Goal: Information Seeking & Learning: Check status

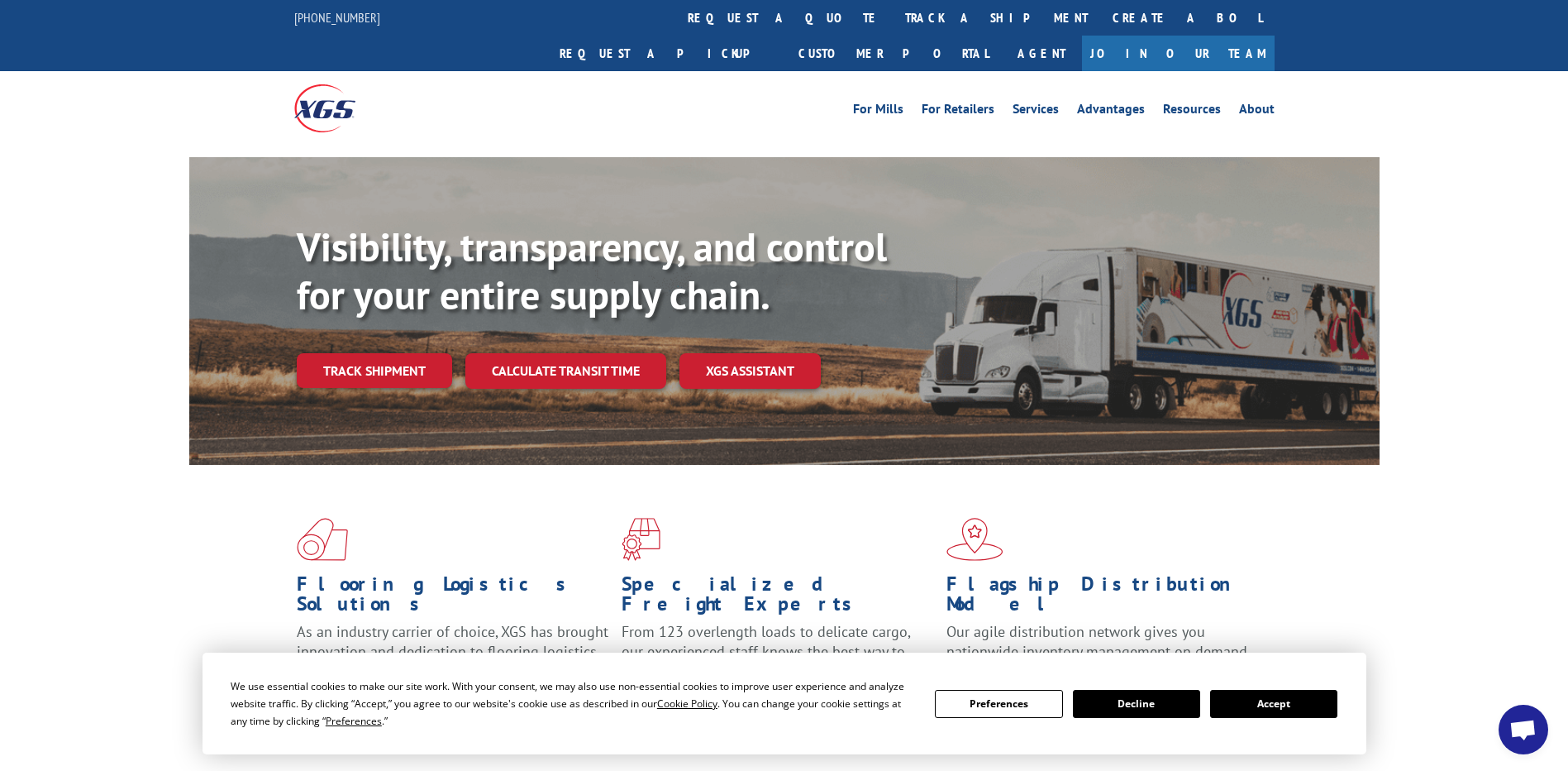
click at [392, 353] on link "Track shipment" at bounding box center [374, 370] width 155 height 35
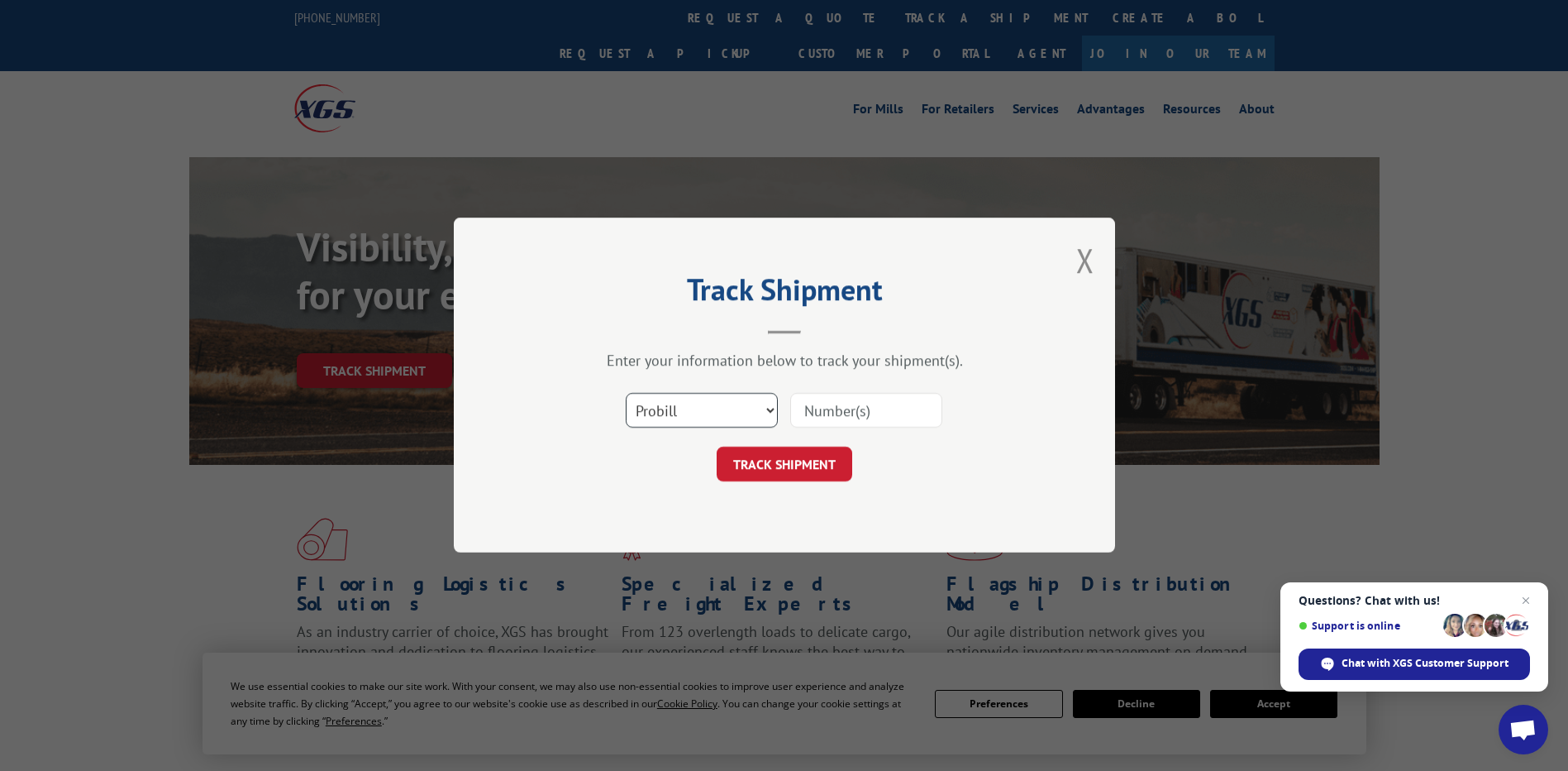
click at [711, 397] on select "Select category... Probill BOL PO" at bounding box center [702, 410] width 152 height 35
click at [815, 416] on input at bounding box center [867, 410] width 152 height 35
paste input "17608225"
type input "17608225"
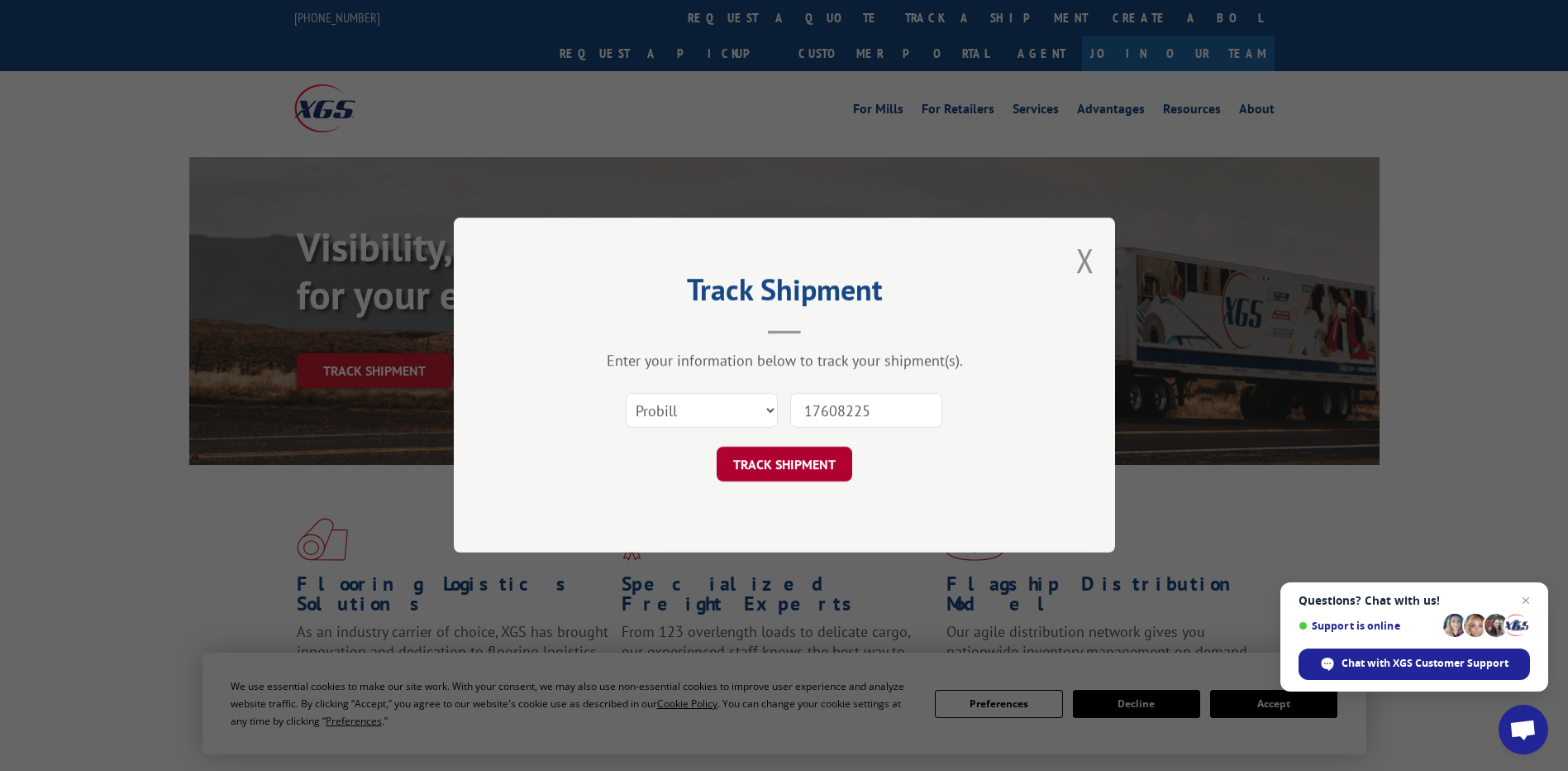
click at [756, 470] on button "TRACK SHIPMENT" at bounding box center [785, 464] width 136 height 35
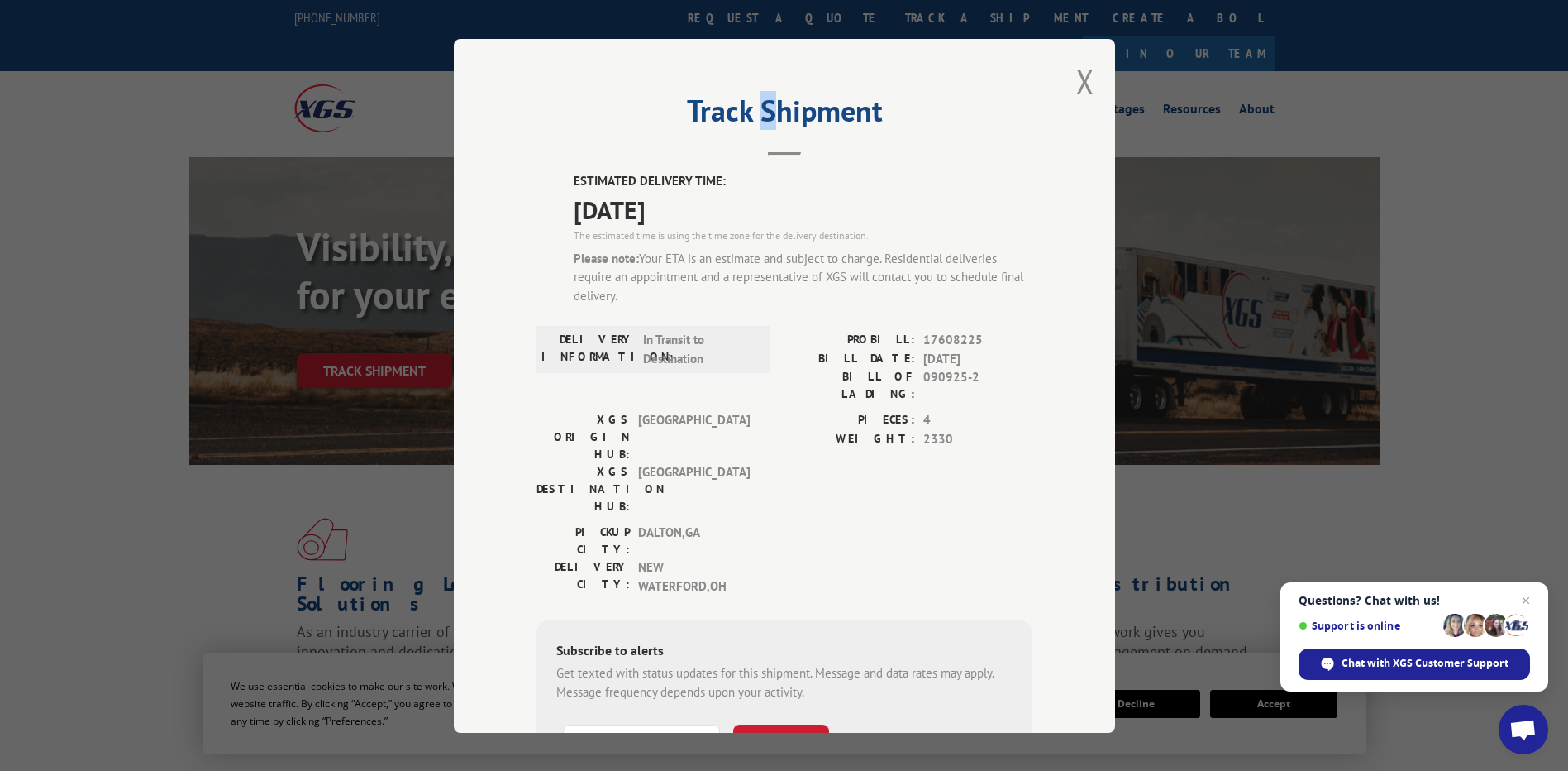
drag, startPoint x: 751, startPoint y: 58, endPoint x: 762, endPoint y: 94, distance: 37.6
click at [762, 94] on div "Track Shipment ESTIMATED DELIVERY TIME: [DATE] The estimated time is using the …" at bounding box center [784, 385] width 662 height 694
click at [1077, 78] on button "Close modal" at bounding box center [1085, 81] width 18 height 44
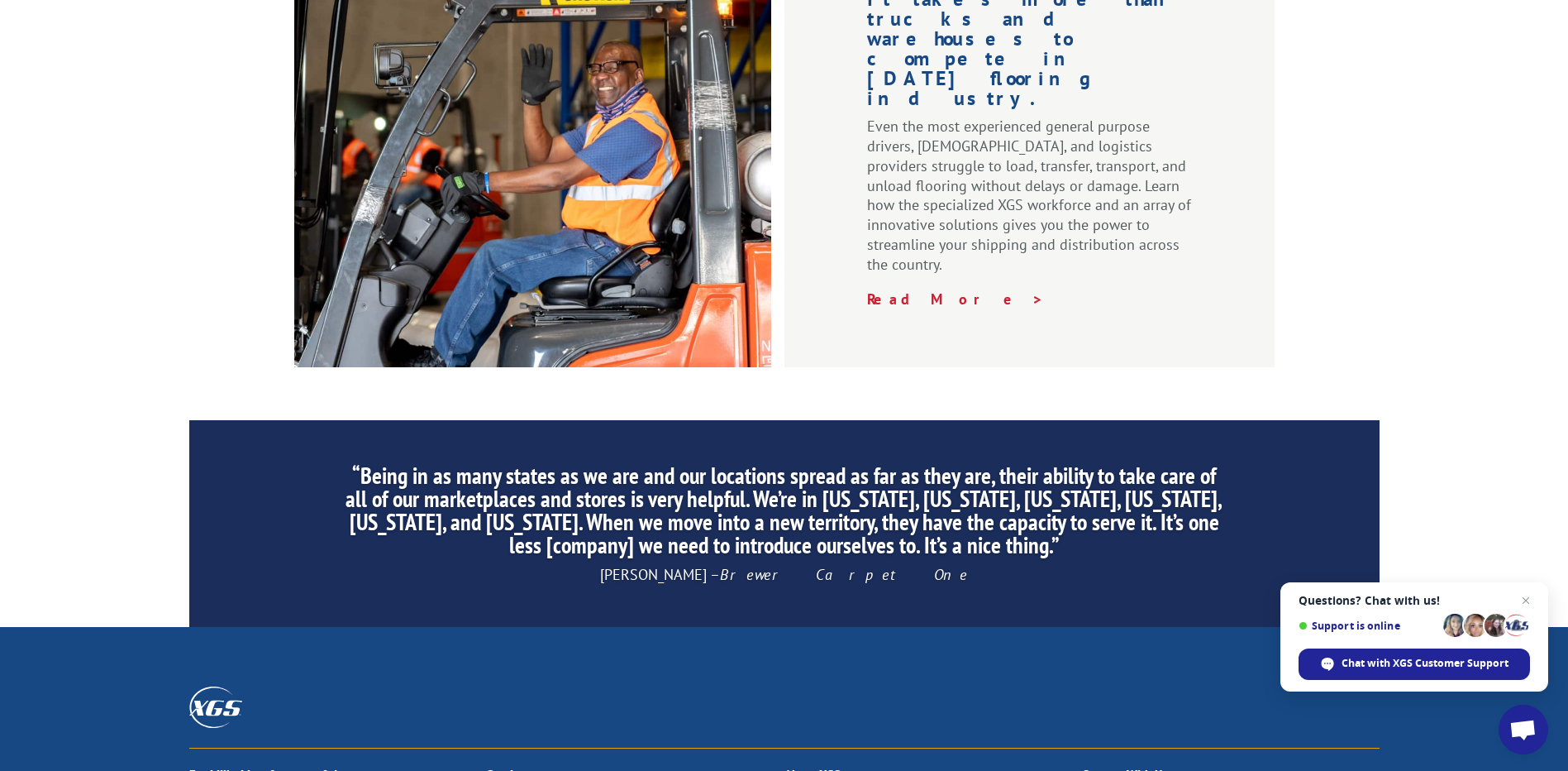
scroll to position [2089, 0]
